Goal: Entertainment & Leisure: Browse casually

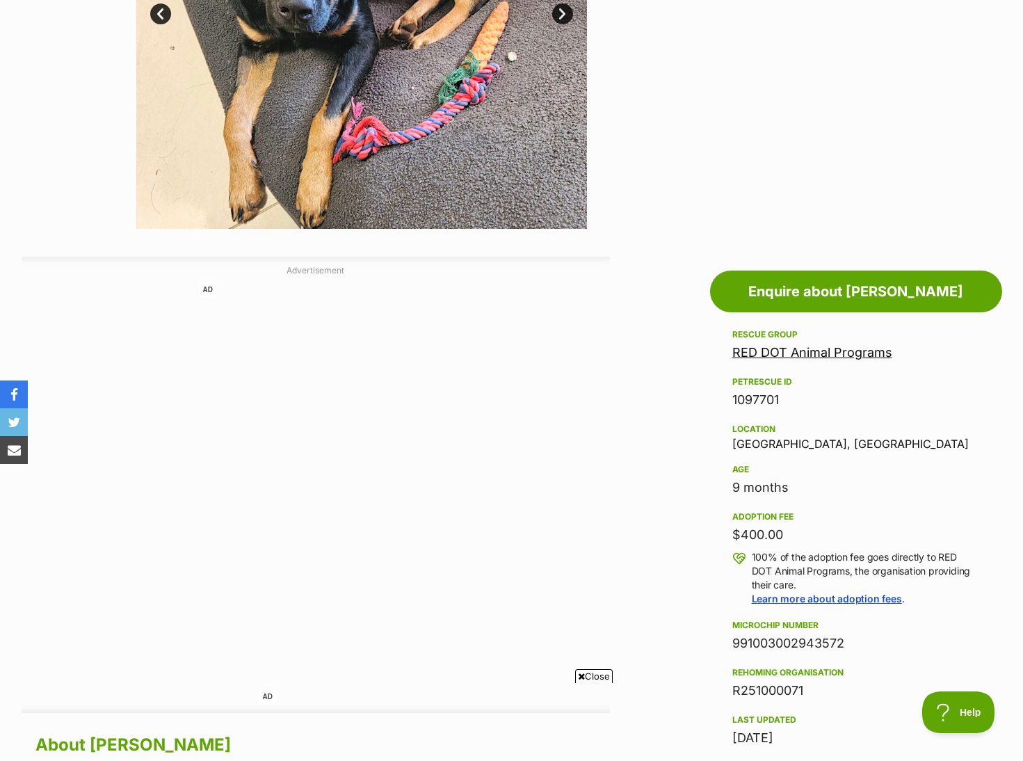
scroll to position [487, 0]
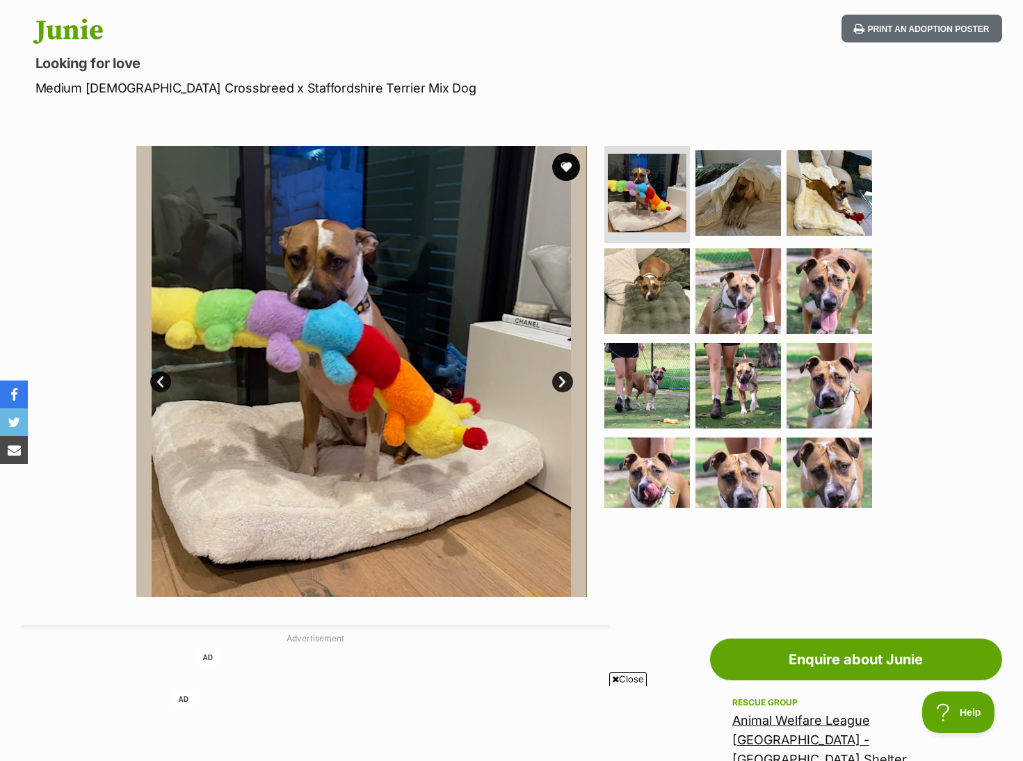
scroll to position [139, 0]
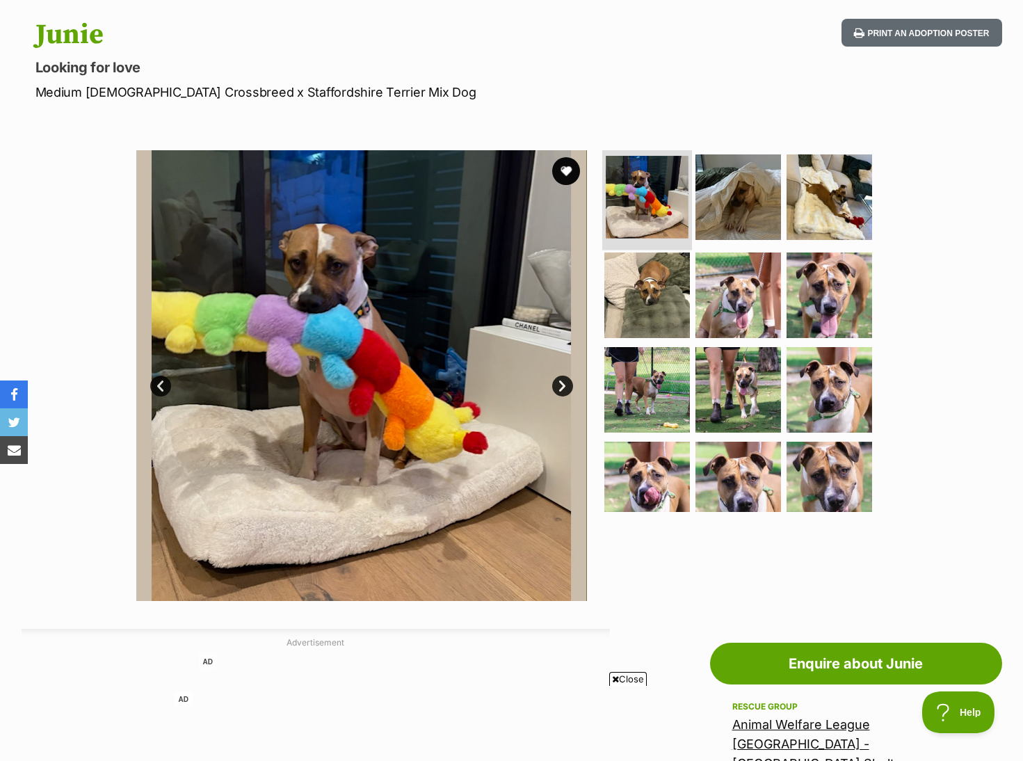
click at [680, 212] on img at bounding box center [647, 197] width 83 height 83
click at [713, 214] on img at bounding box center [739, 197] width 90 height 90
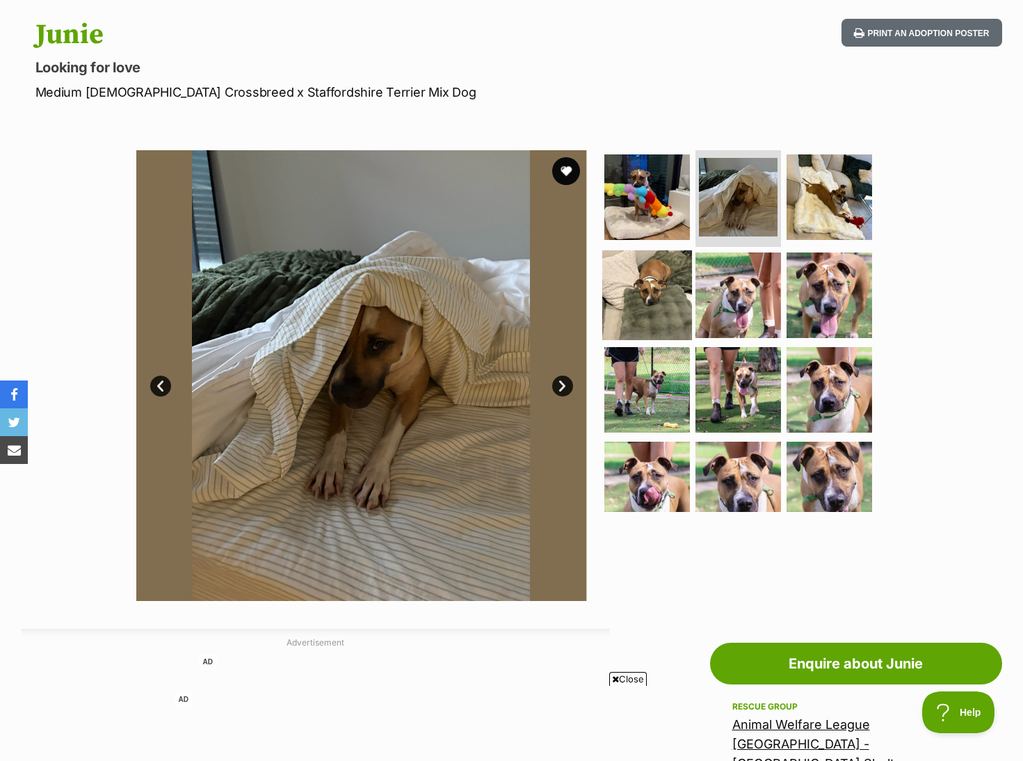
click at [671, 301] on img at bounding box center [648, 295] width 90 height 90
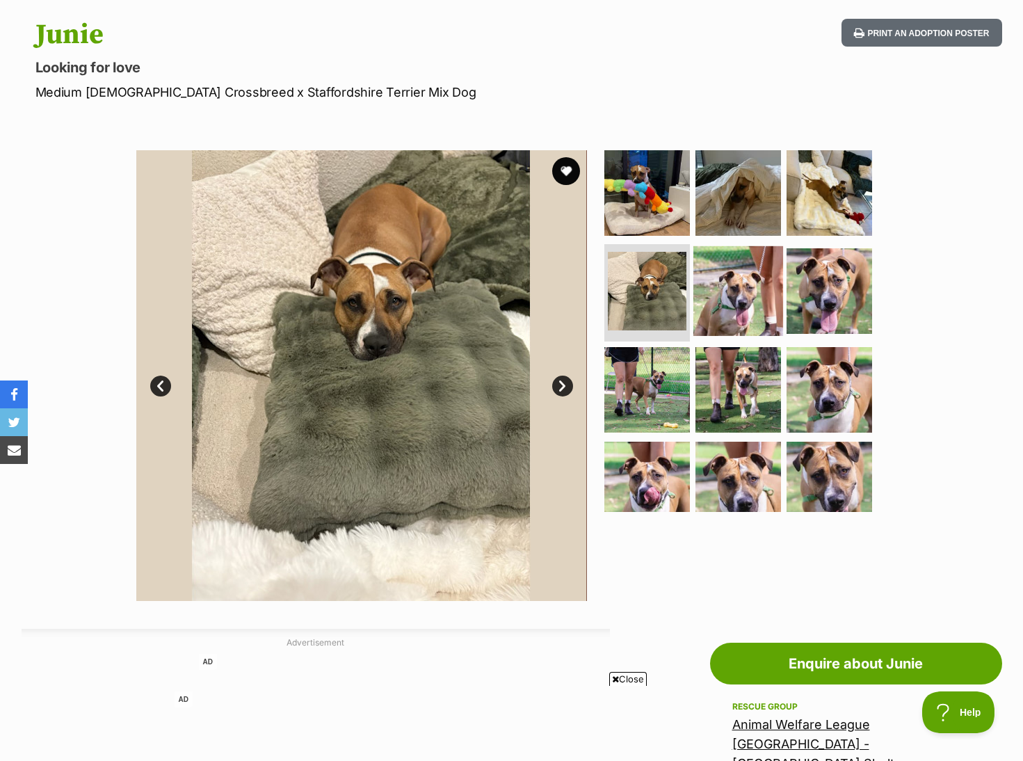
click at [750, 305] on img at bounding box center [739, 291] width 90 height 90
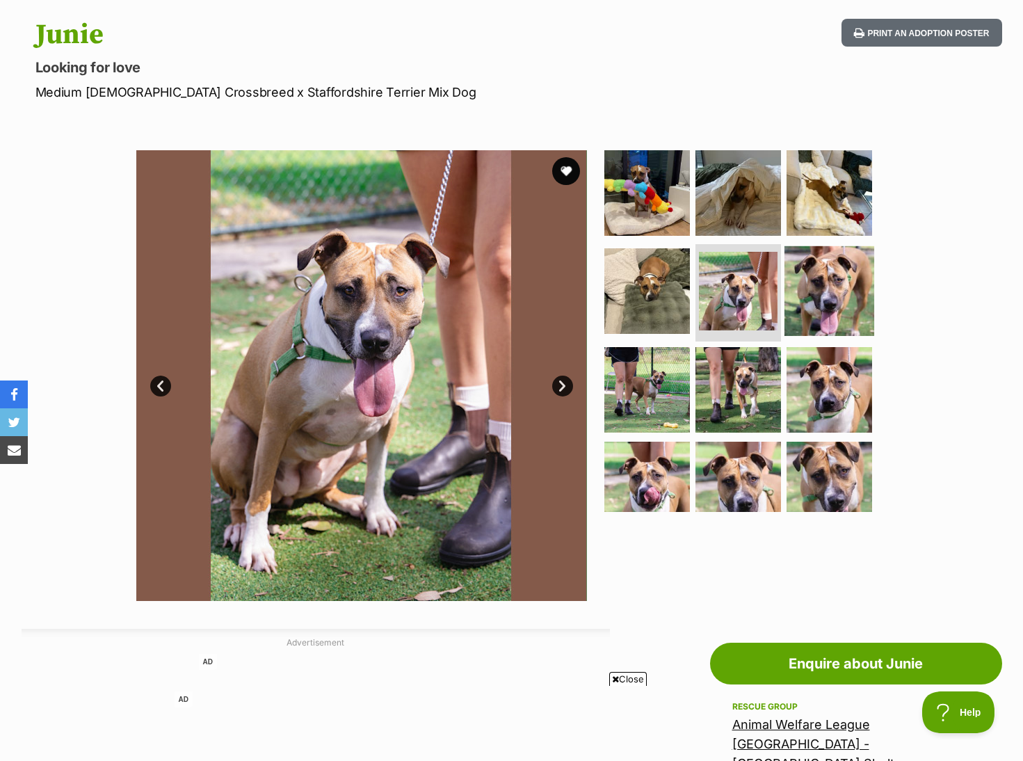
click at [829, 303] on img at bounding box center [830, 291] width 90 height 90
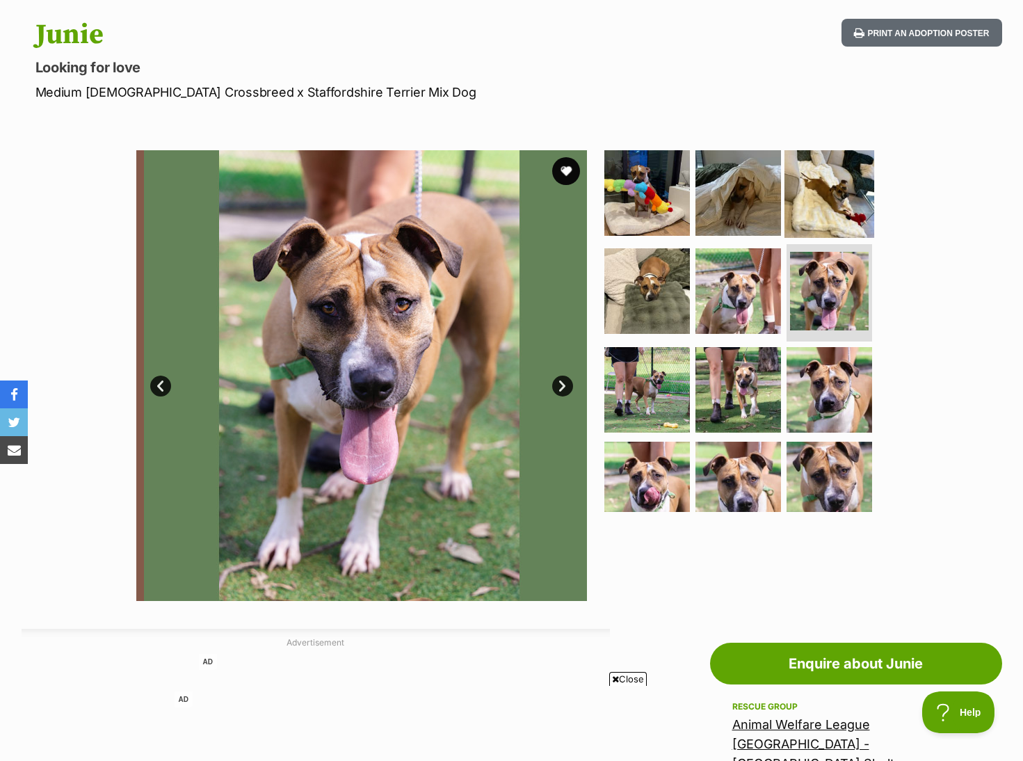
click at [837, 195] on img at bounding box center [830, 193] width 90 height 90
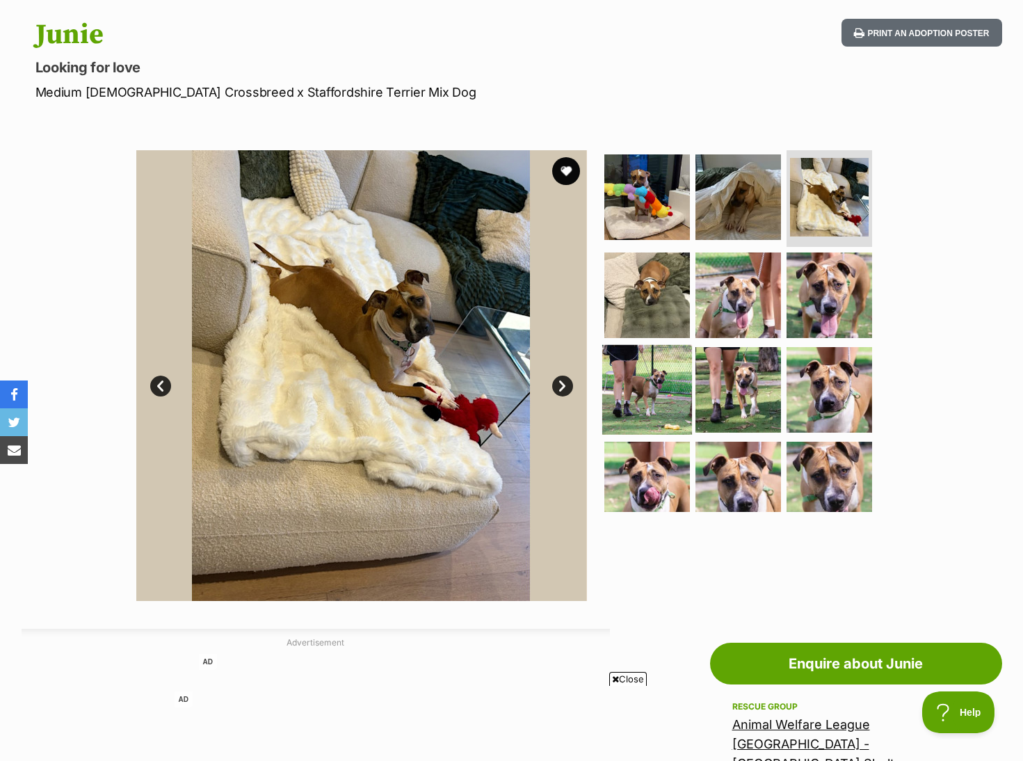
click at [652, 383] on img at bounding box center [648, 390] width 90 height 90
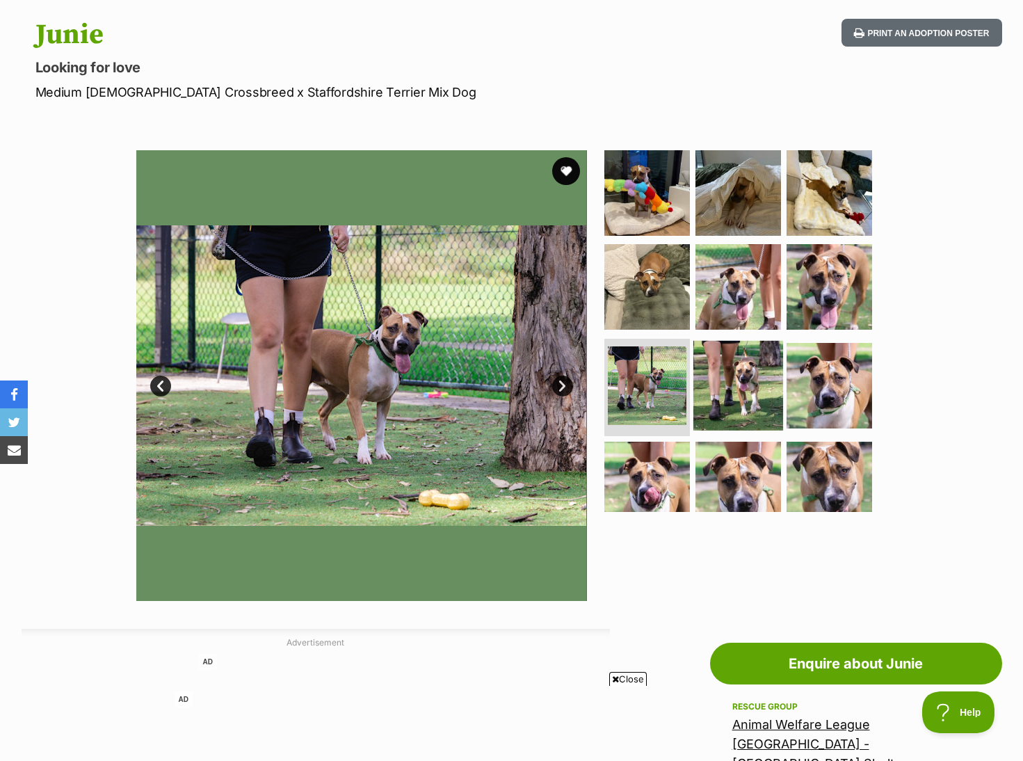
drag, startPoint x: 723, startPoint y: 376, endPoint x: 756, endPoint y: 372, distance: 33.0
click at [723, 376] on img at bounding box center [739, 386] width 90 height 90
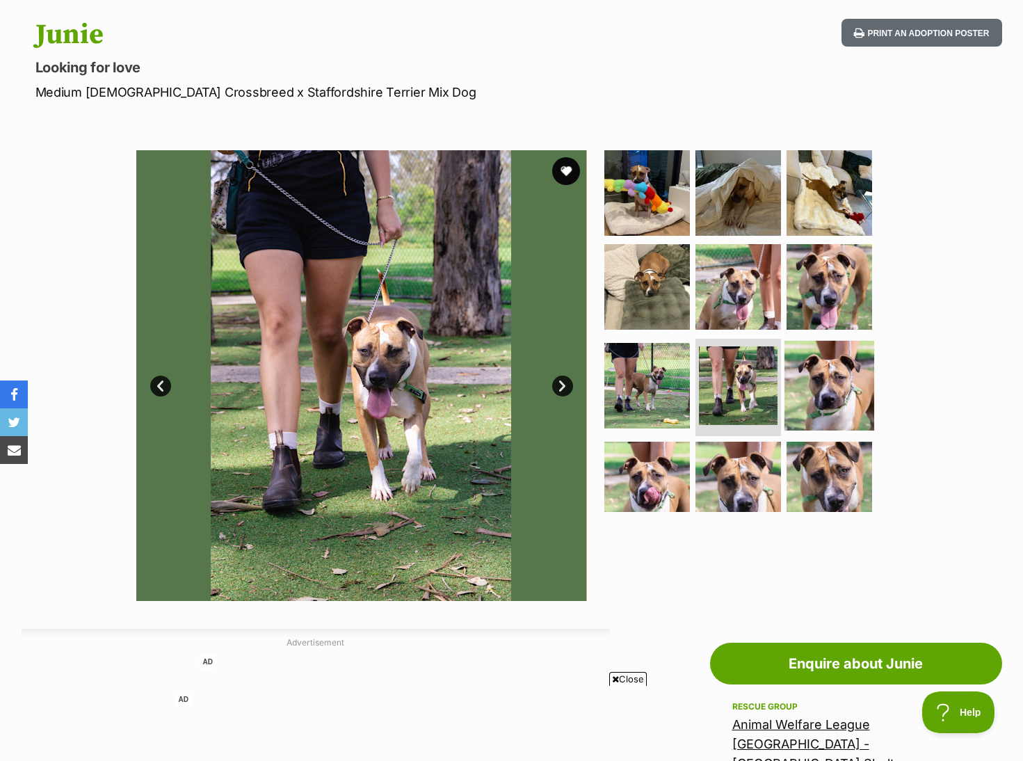
click at [823, 384] on img at bounding box center [830, 386] width 90 height 90
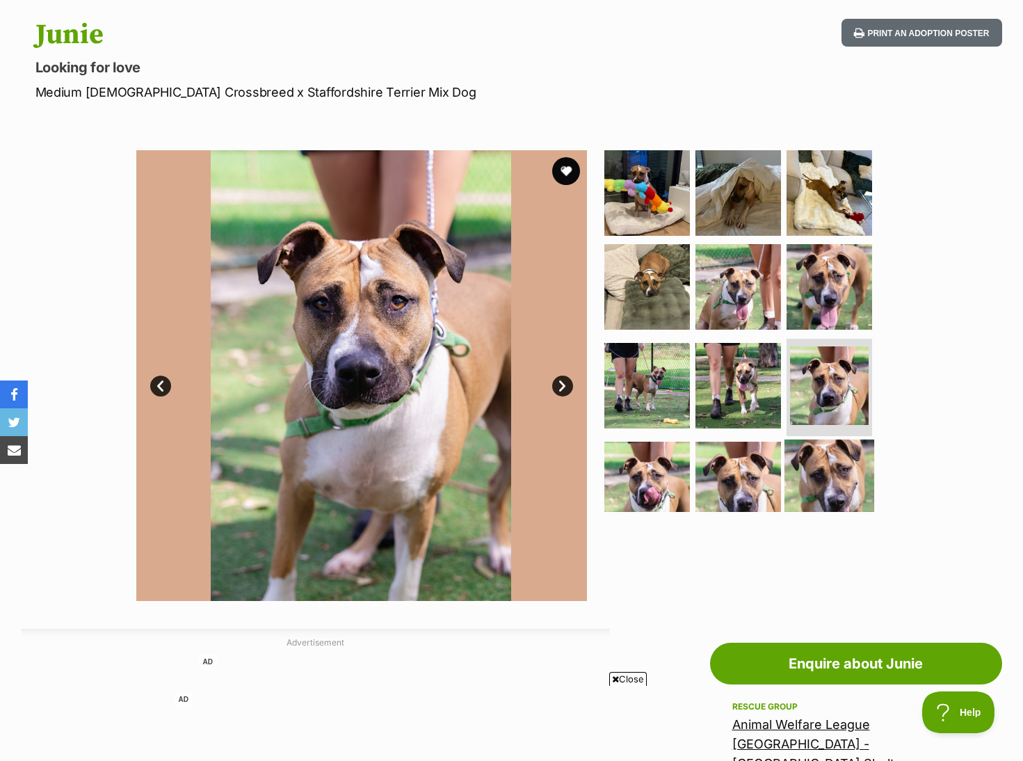
click at [841, 463] on img at bounding box center [830, 485] width 90 height 90
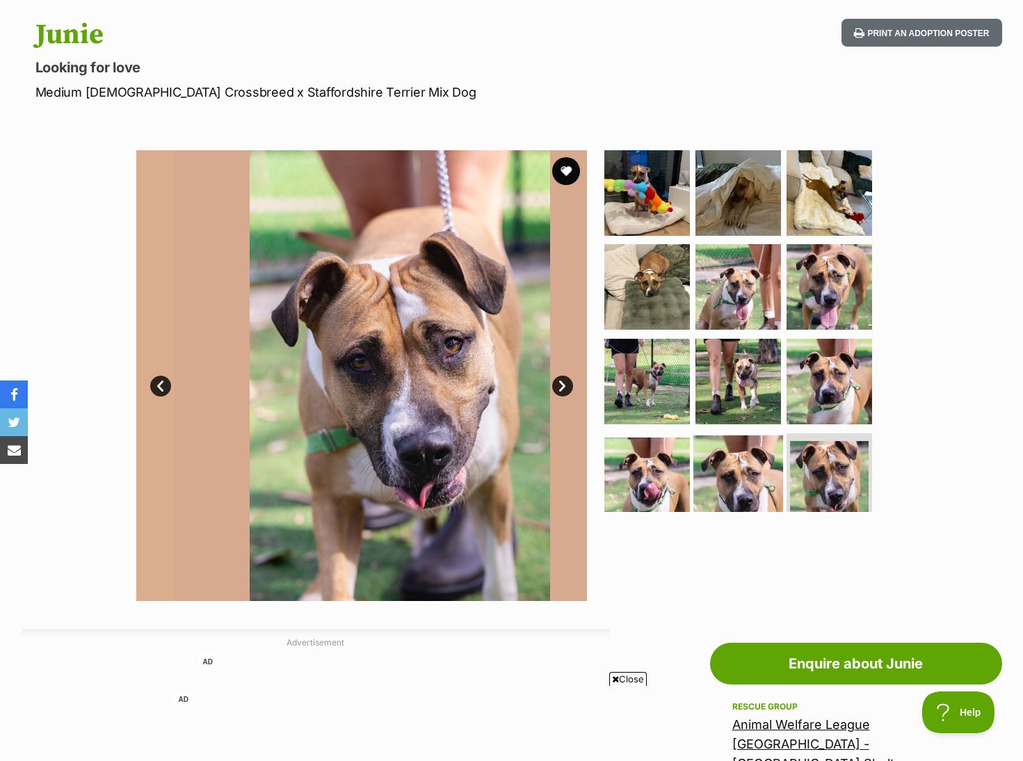
click at [735, 465] on img at bounding box center [739, 481] width 90 height 90
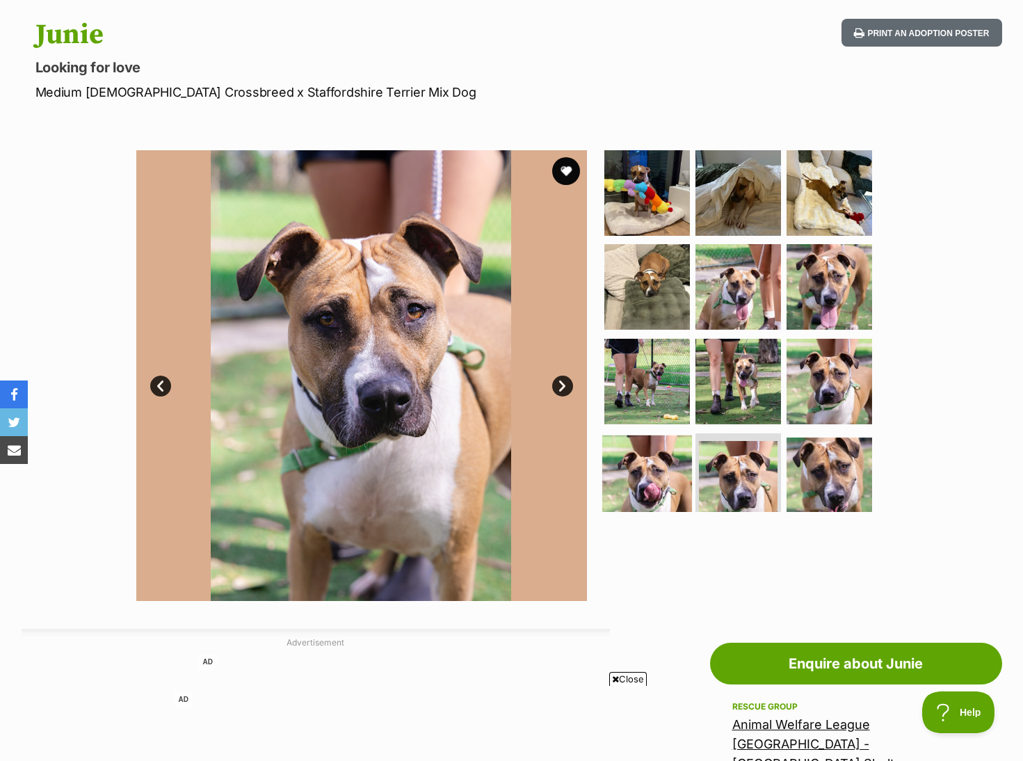
click at [653, 471] on img at bounding box center [648, 481] width 90 height 90
